Goal: Navigation & Orientation: Understand site structure

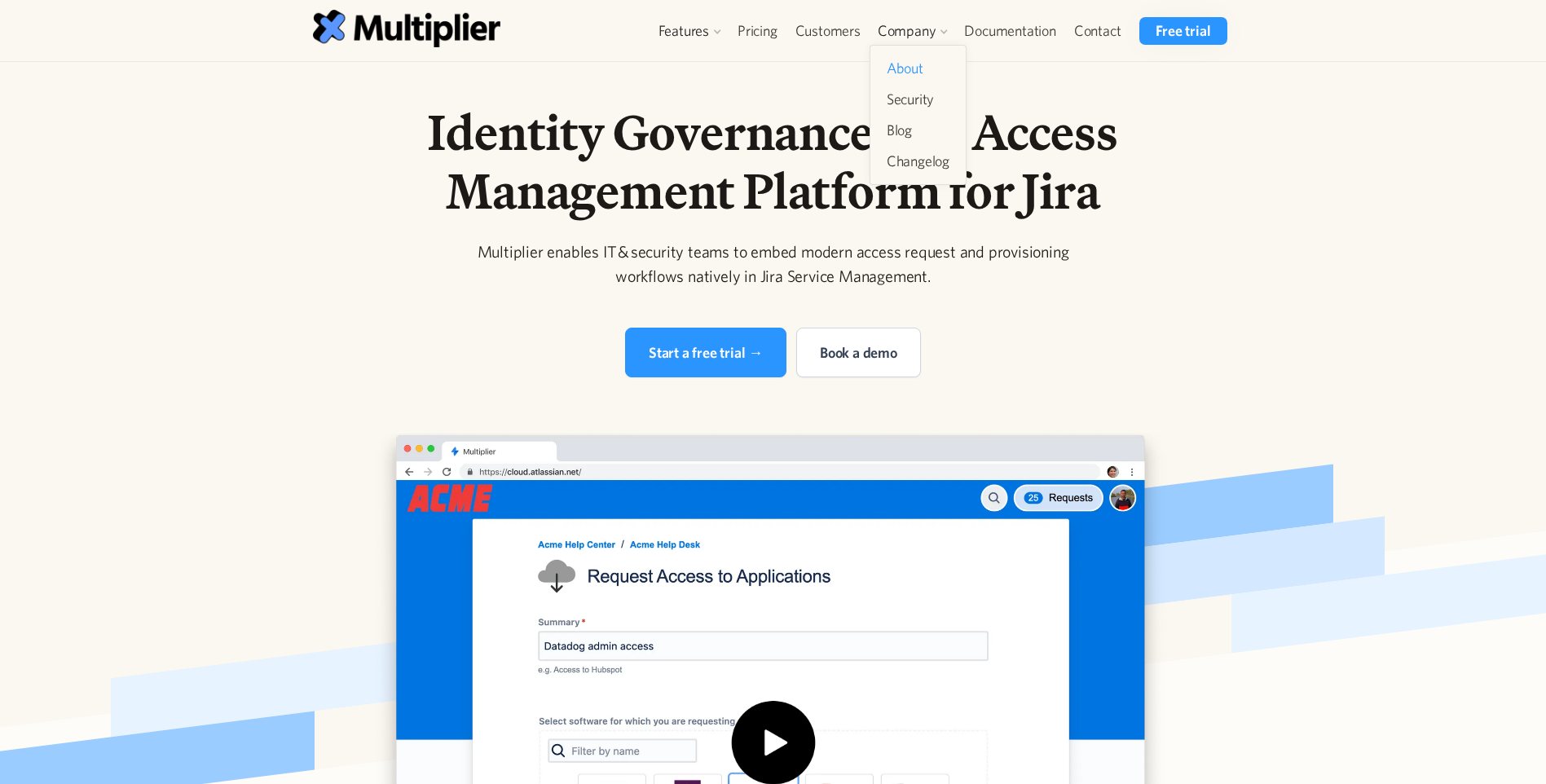
click at [924, 60] on link "About" at bounding box center [918, 69] width 76 height 29
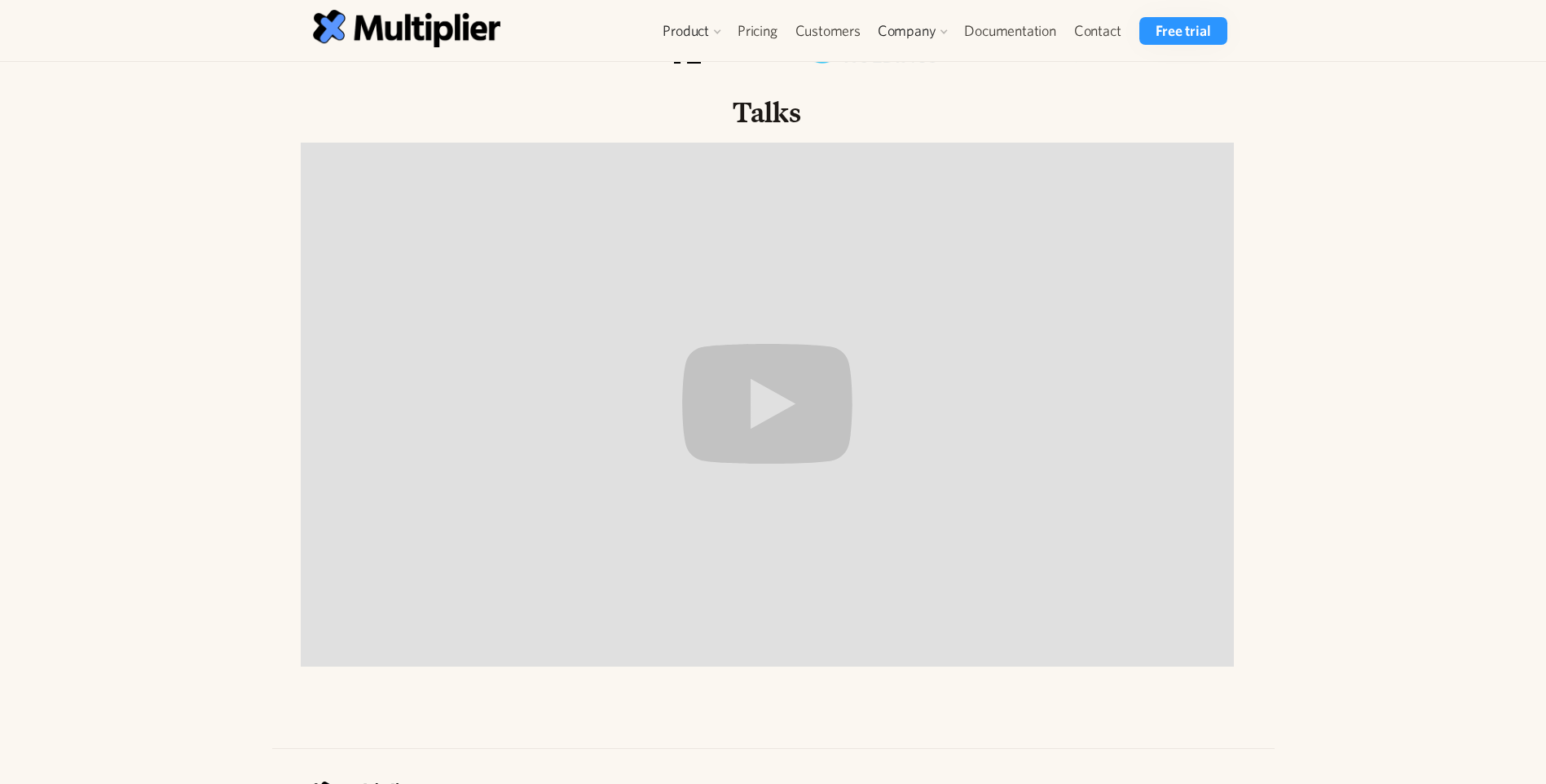
scroll to position [1598, 0]
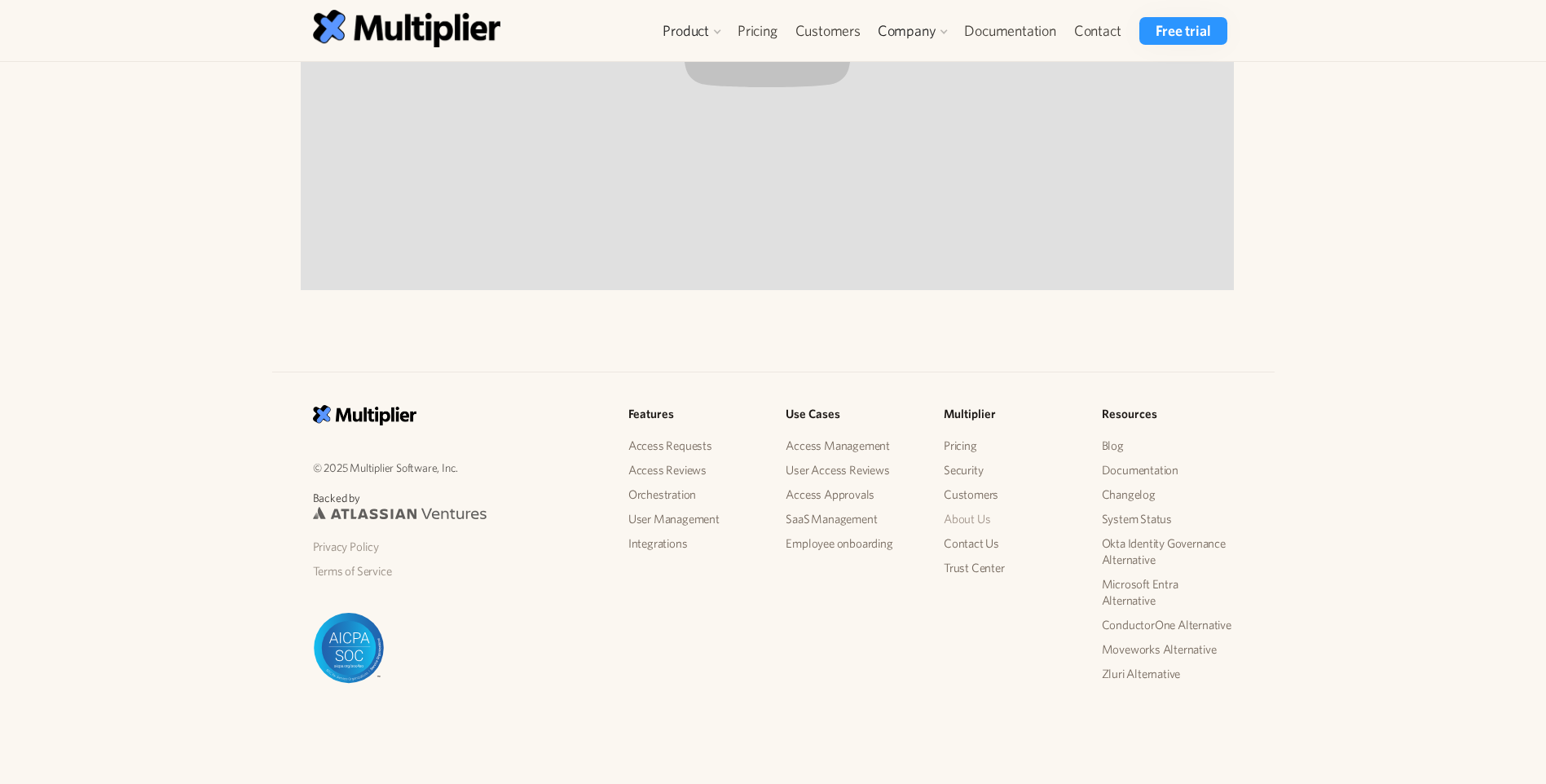
click at [981, 520] on link "About Us" at bounding box center [1010, 519] width 132 height 24
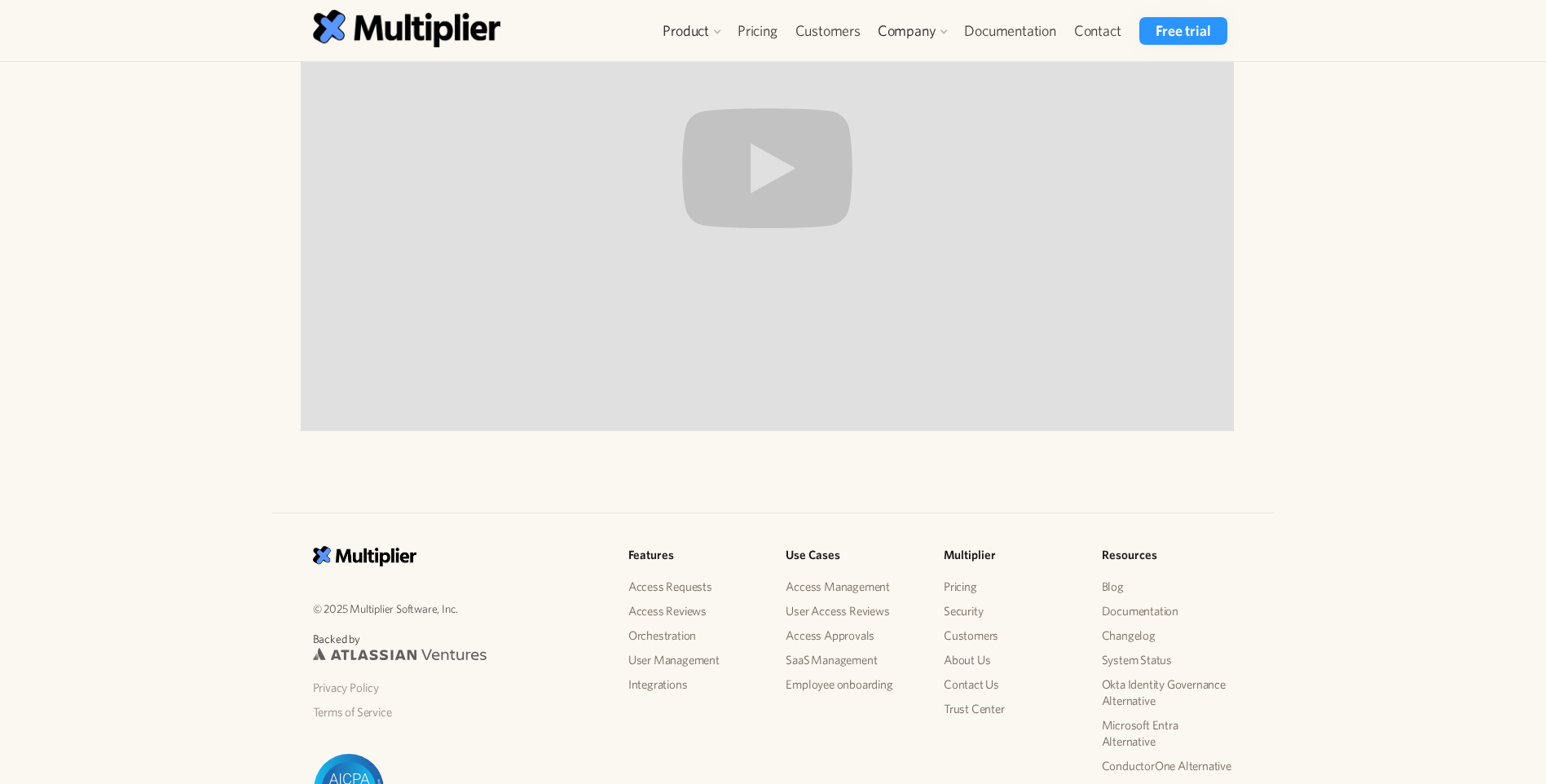
scroll to position [1598, 0]
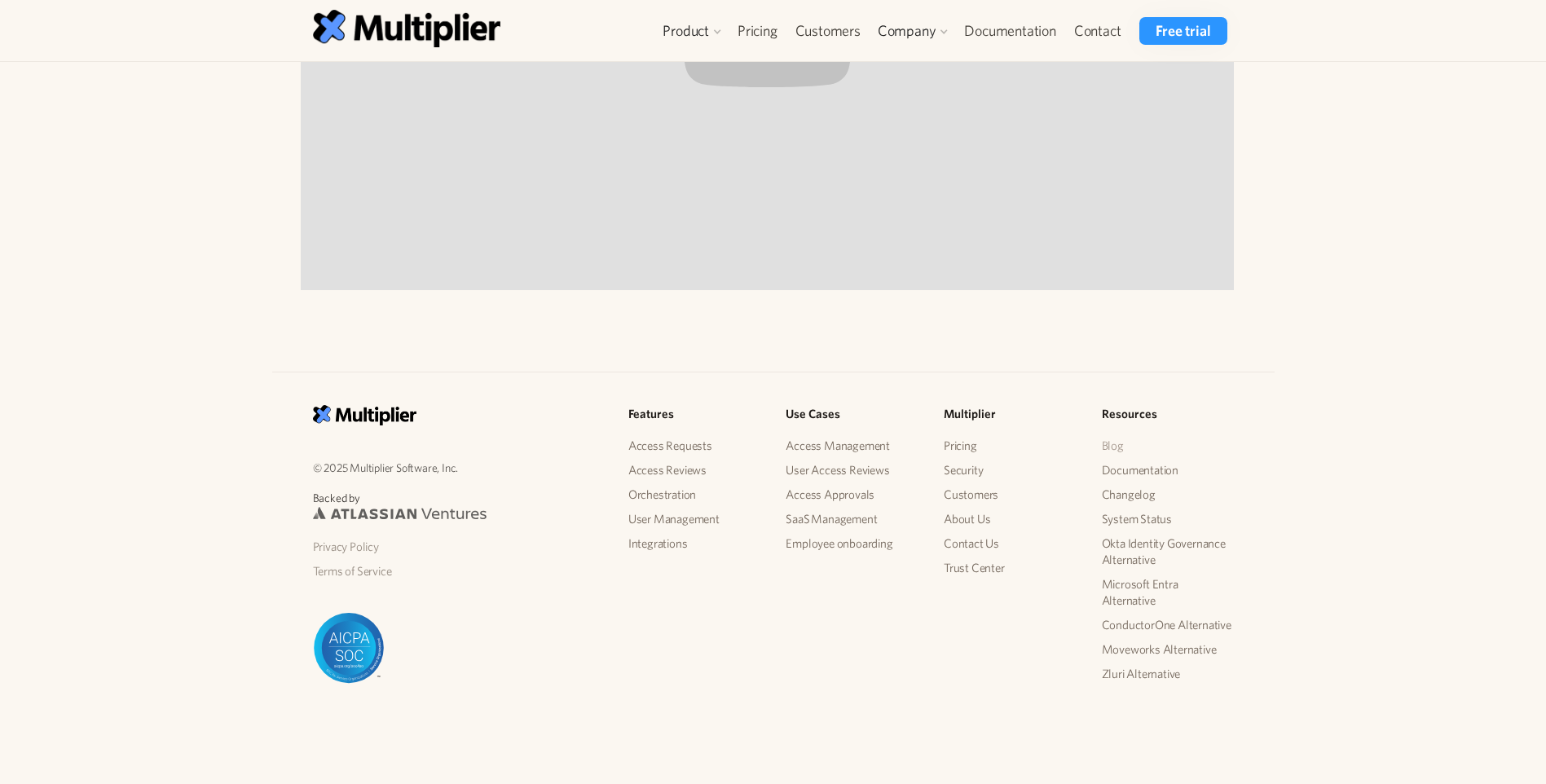
click at [1113, 439] on link "Blog" at bounding box center [1168, 446] width 132 height 24
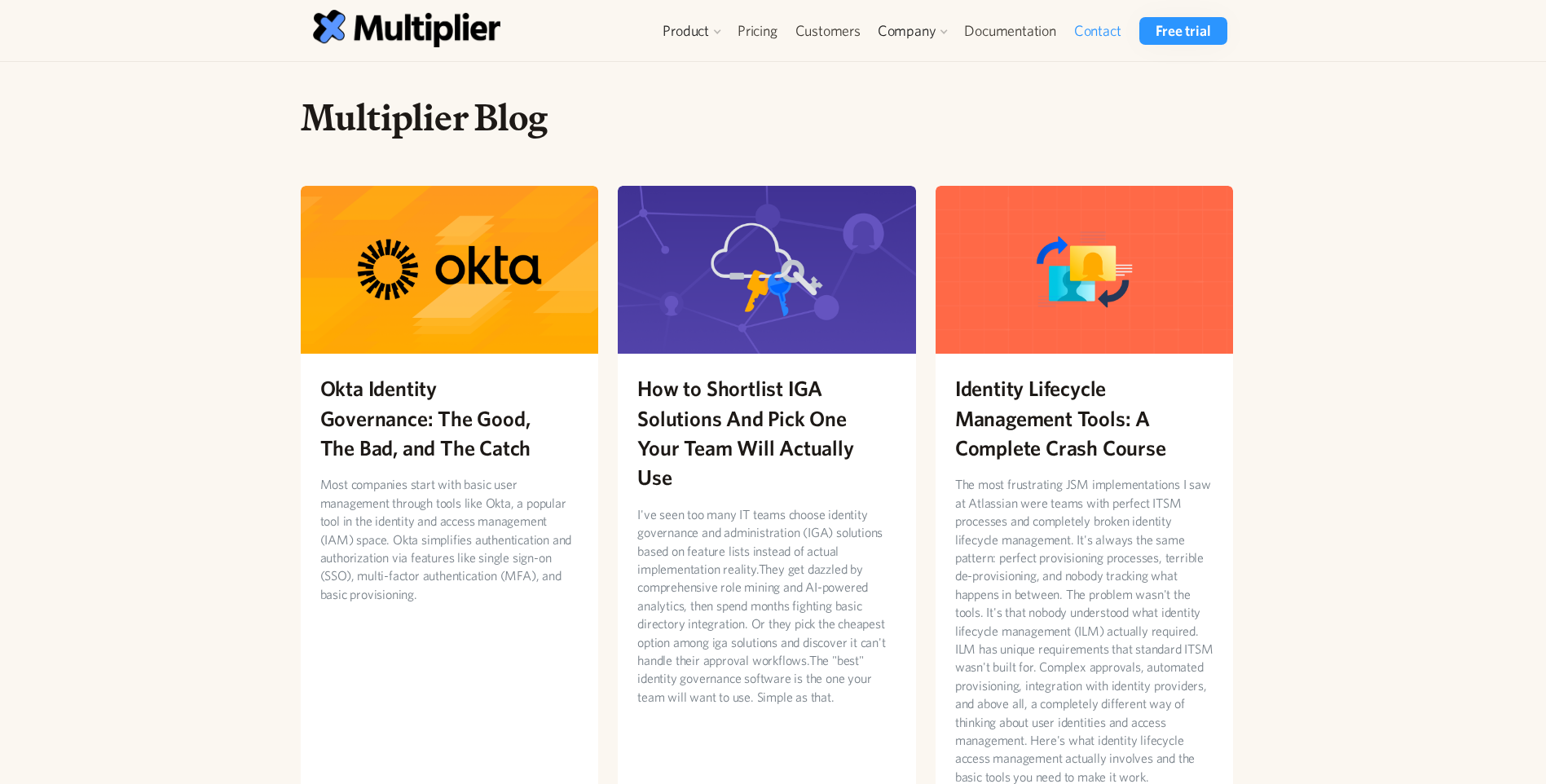
click at [1088, 29] on link "Contact" at bounding box center [1098, 31] width 65 height 28
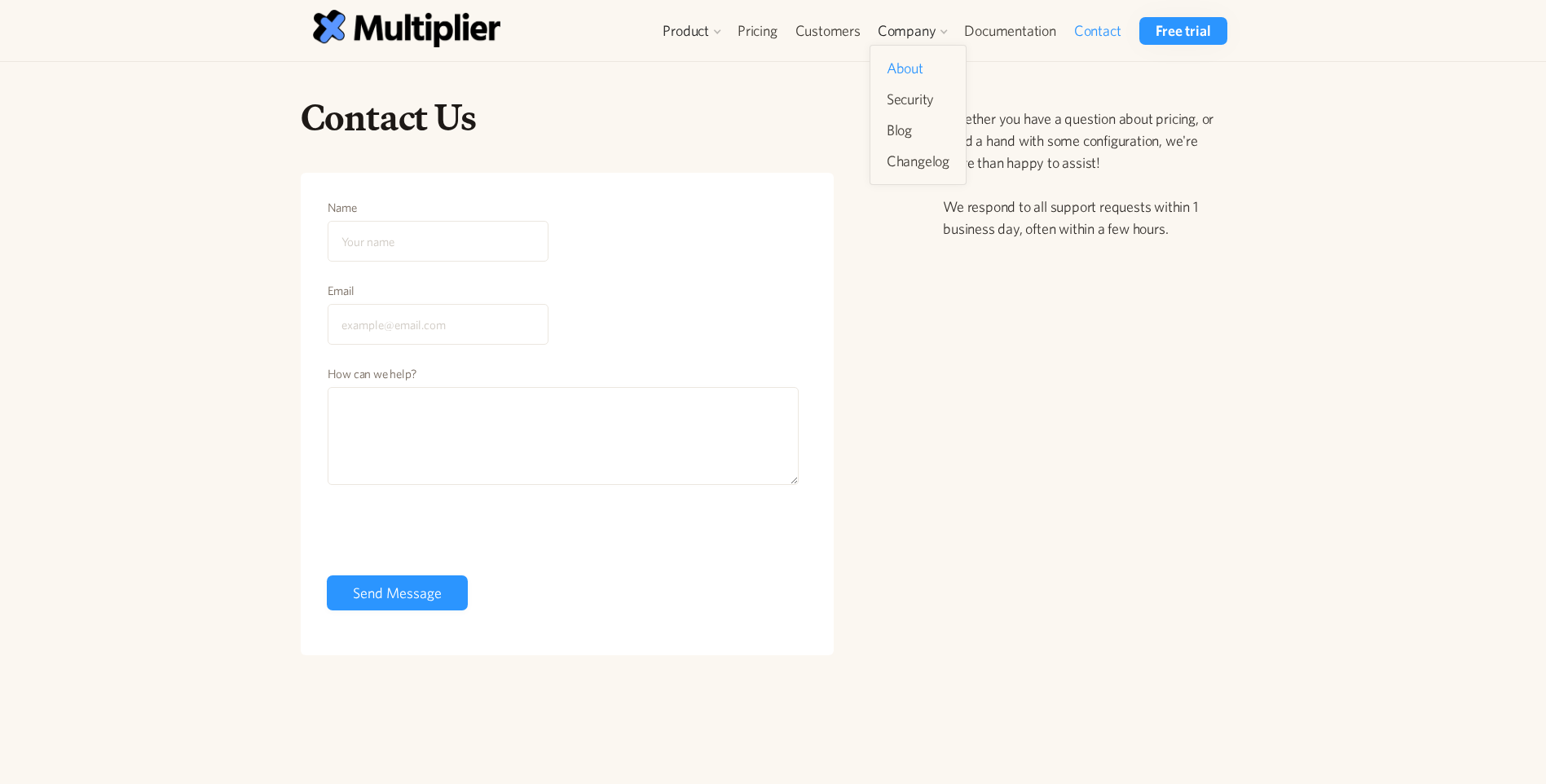
click at [891, 69] on link "About" at bounding box center [918, 69] width 76 height 29
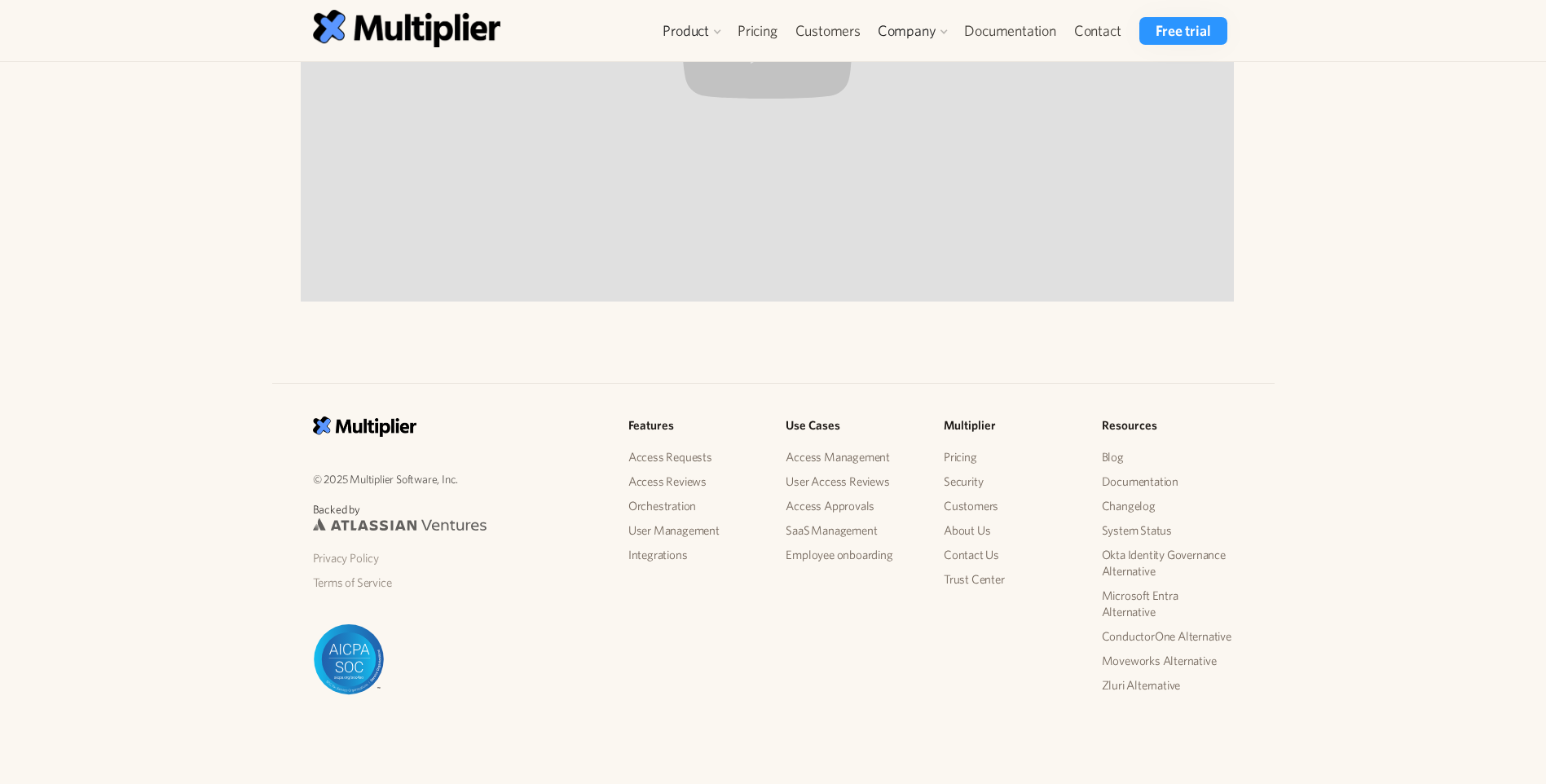
scroll to position [1598, 0]
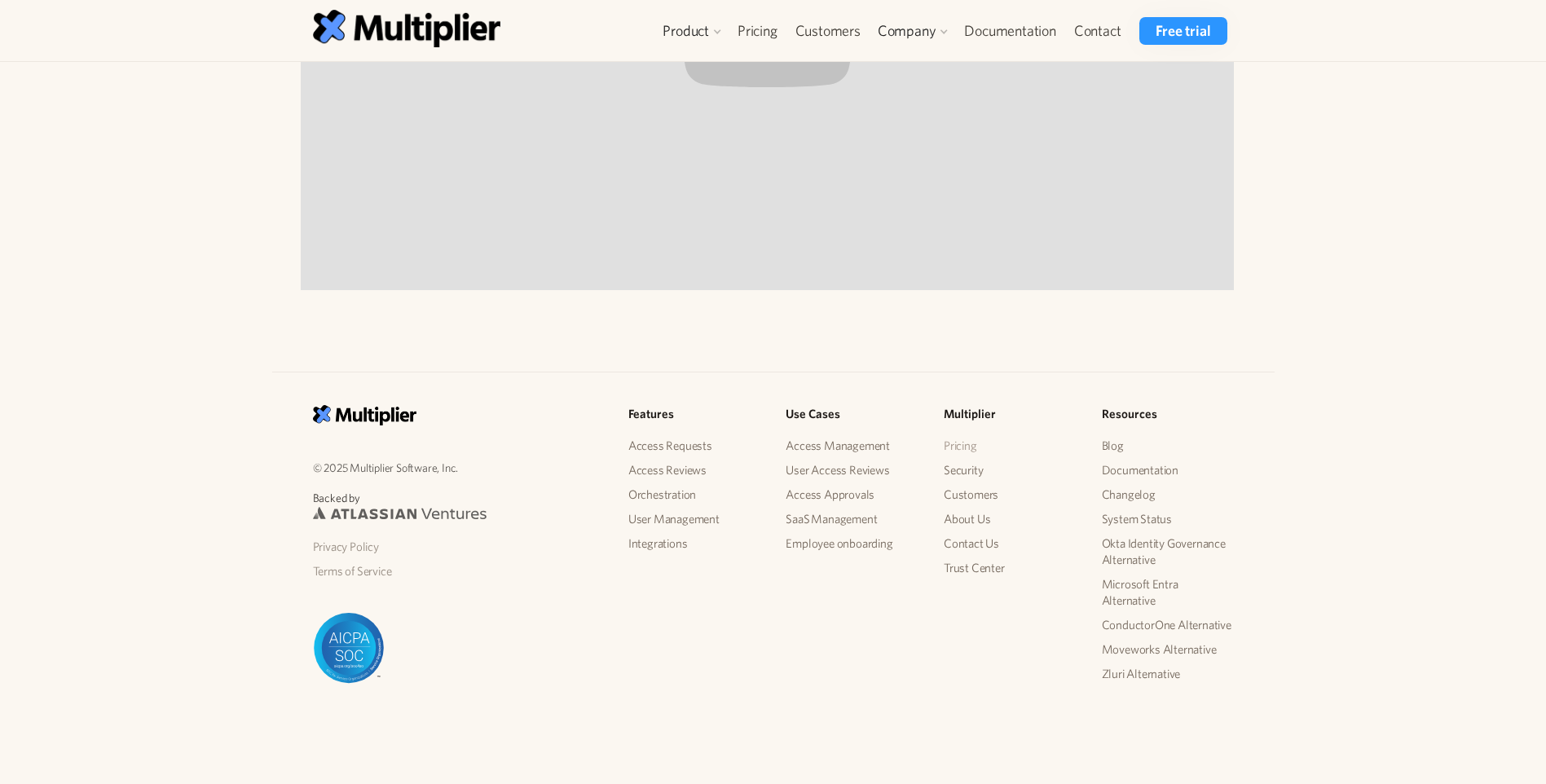
click at [976, 445] on link "Pricing" at bounding box center [1010, 446] width 132 height 24
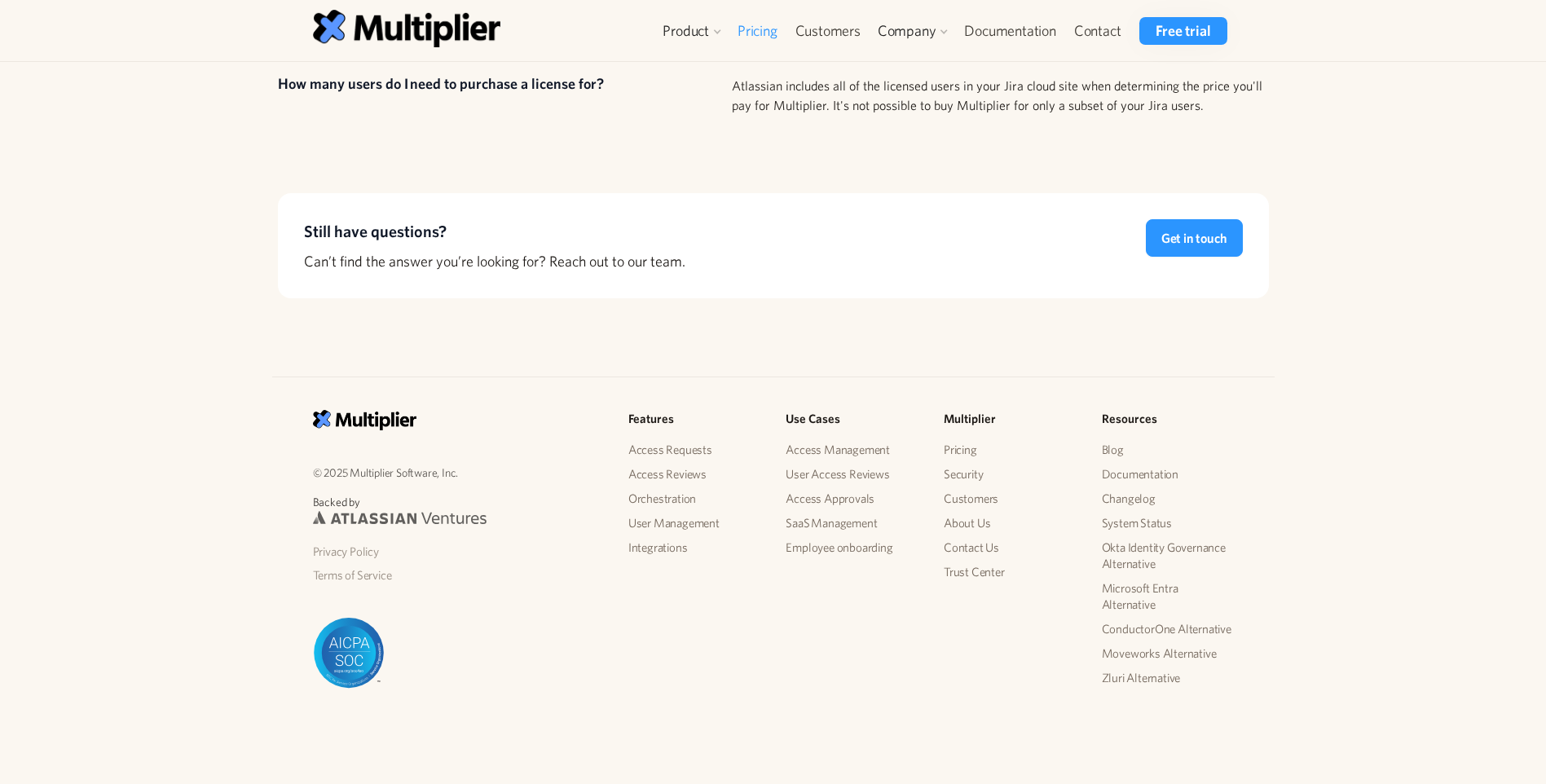
scroll to position [1486, 0]
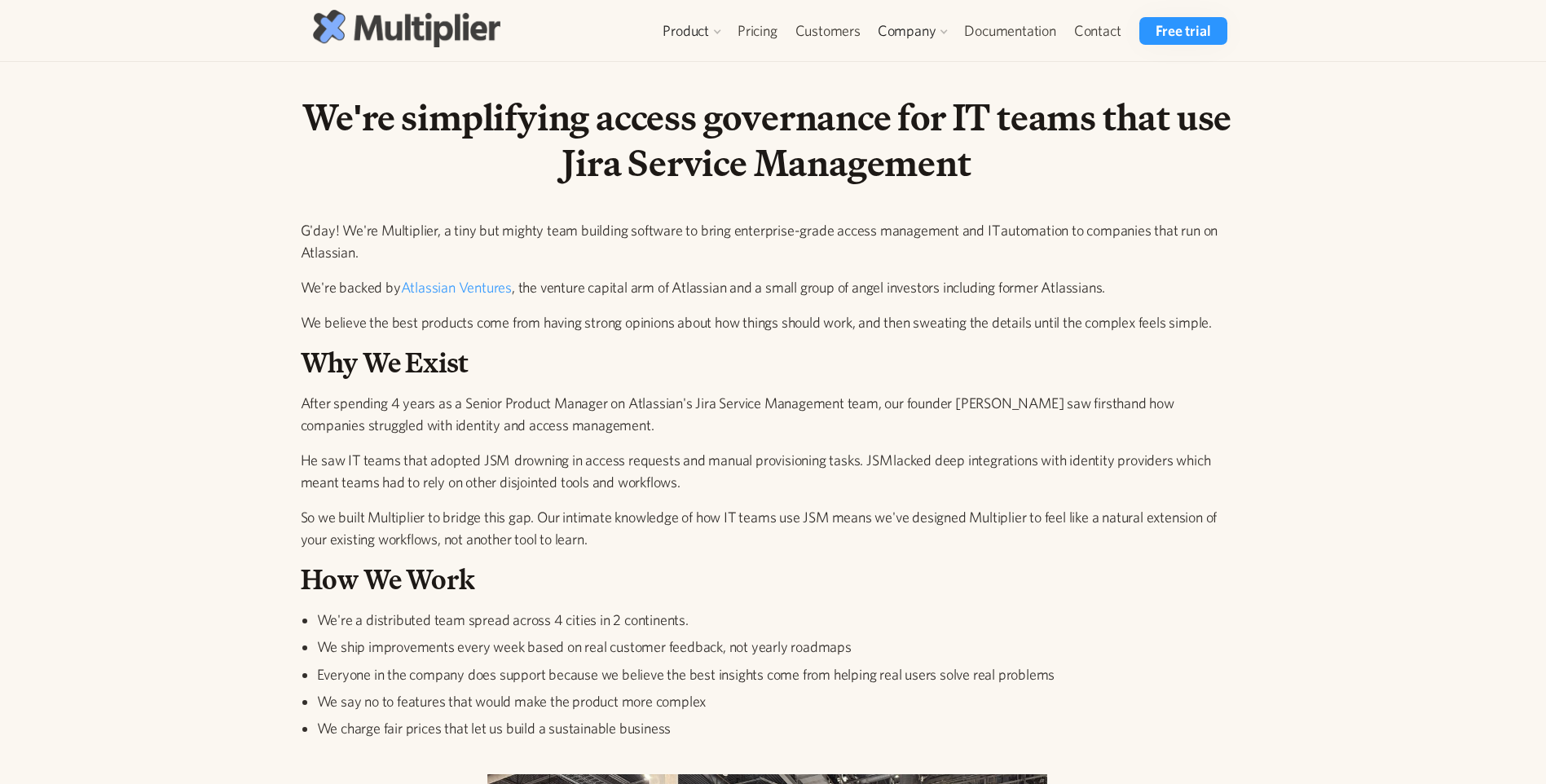
click at [413, 30] on img at bounding box center [406, 28] width 187 height 37
